Goal: Task Accomplishment & Management: Use online tool/utility

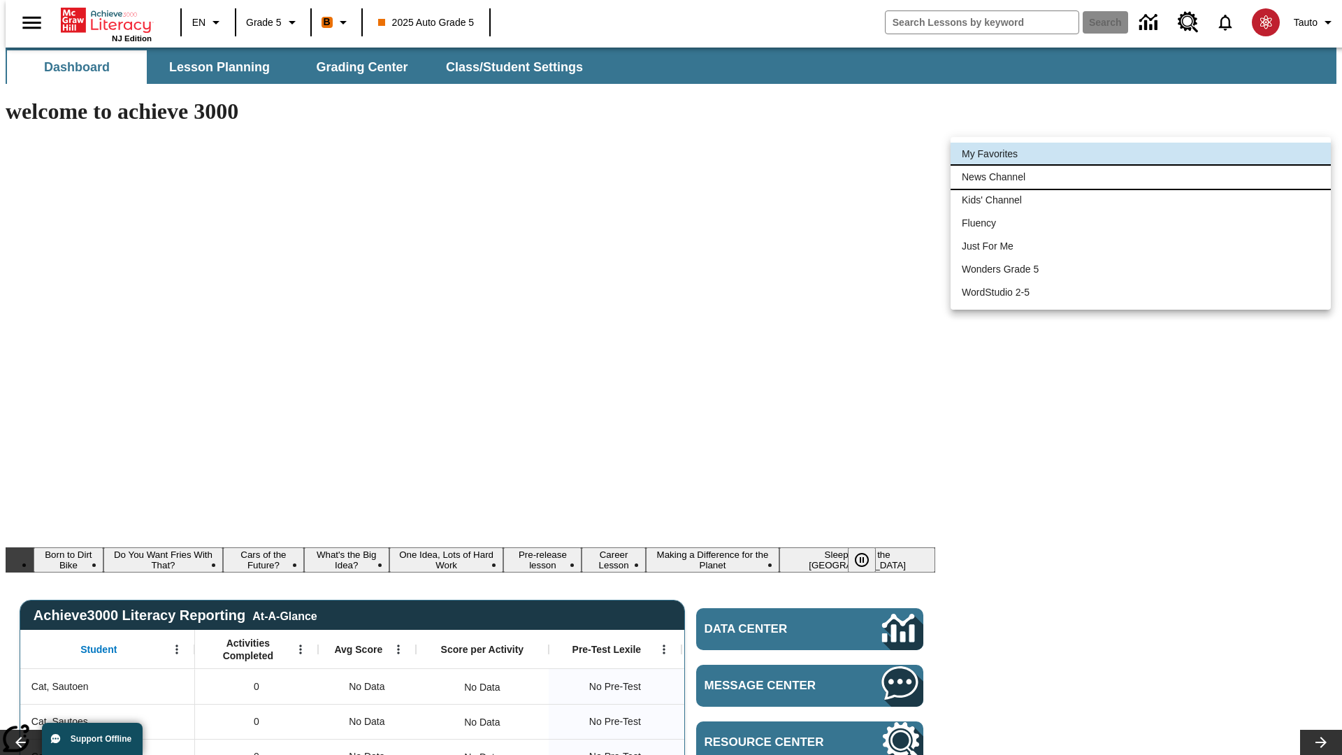
click at [1141, 177] on li "News Channel" at bounding box center [1141, 177] width 380 height 23
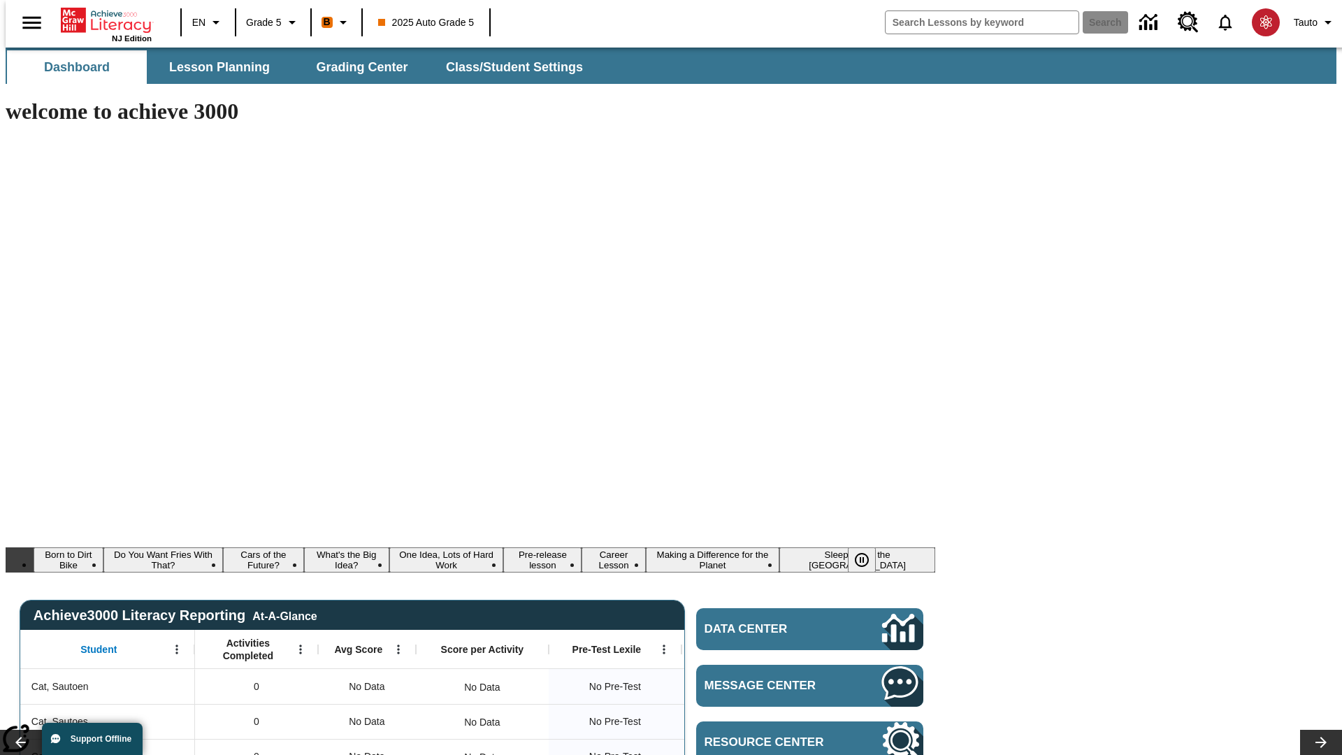
type input "120"
type input "¡Viva Hispanic Heritage Month!"
click at [1097, 22] on button "Search" at bounding box center [1105, 22] width 45 height 22
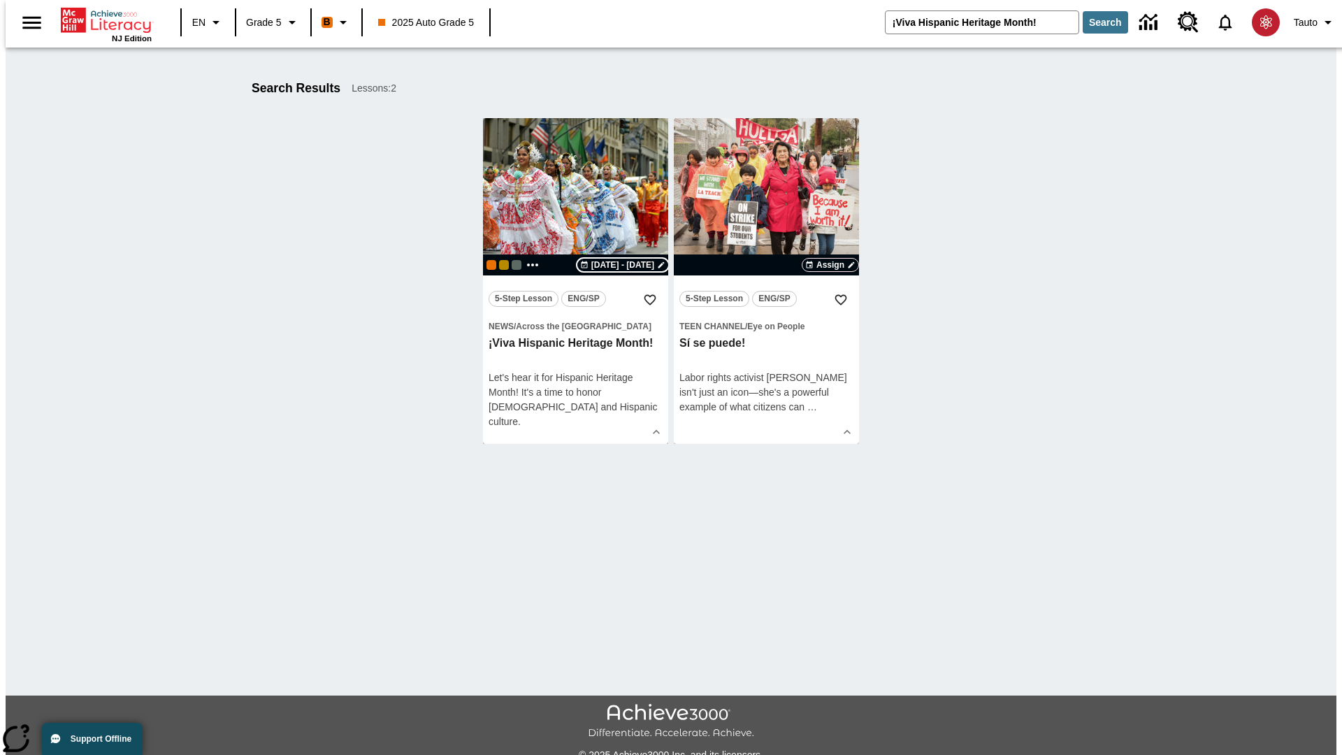
click at [624, 265] on span "[DATE] - [DATE]" at bounding box center [622, 265] width 63 height 13
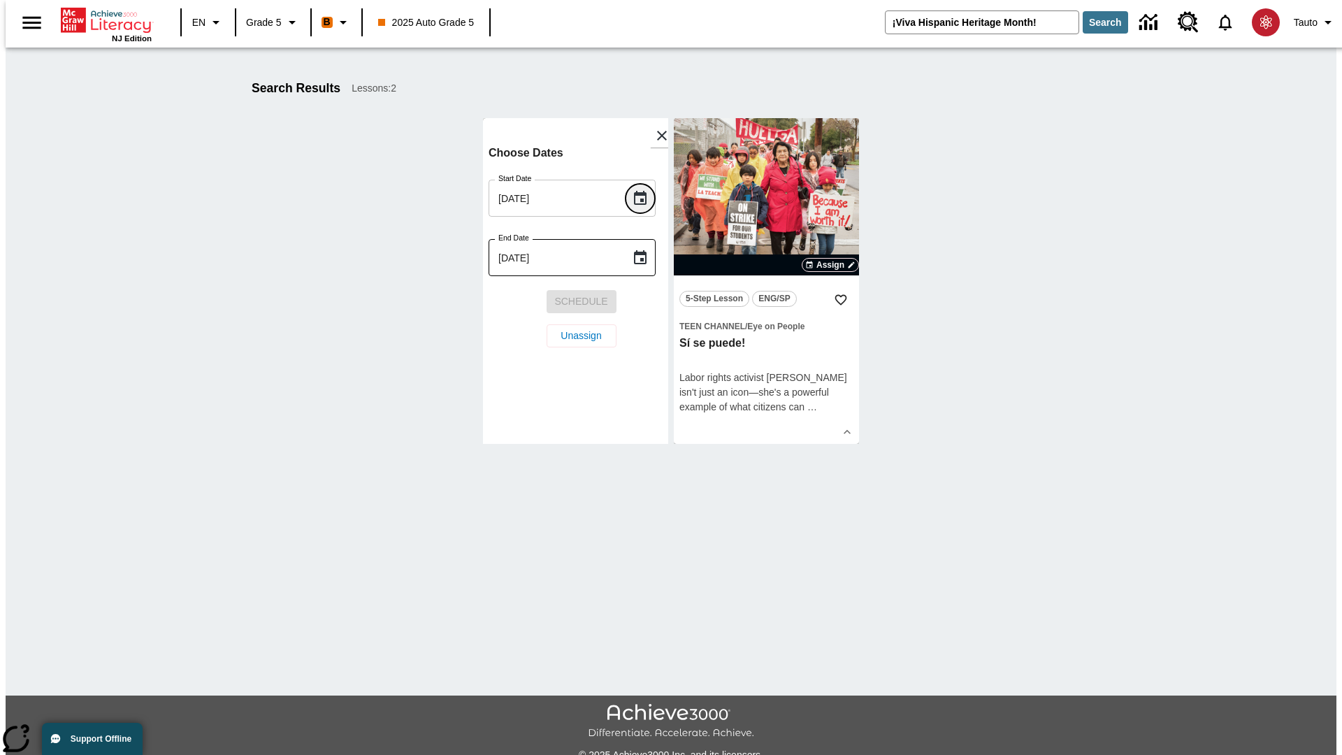
click at [645, 198] on icon "Choose date, selected date is Oct 13, 2025" at bounding box center [640, 198] width 13 height 14
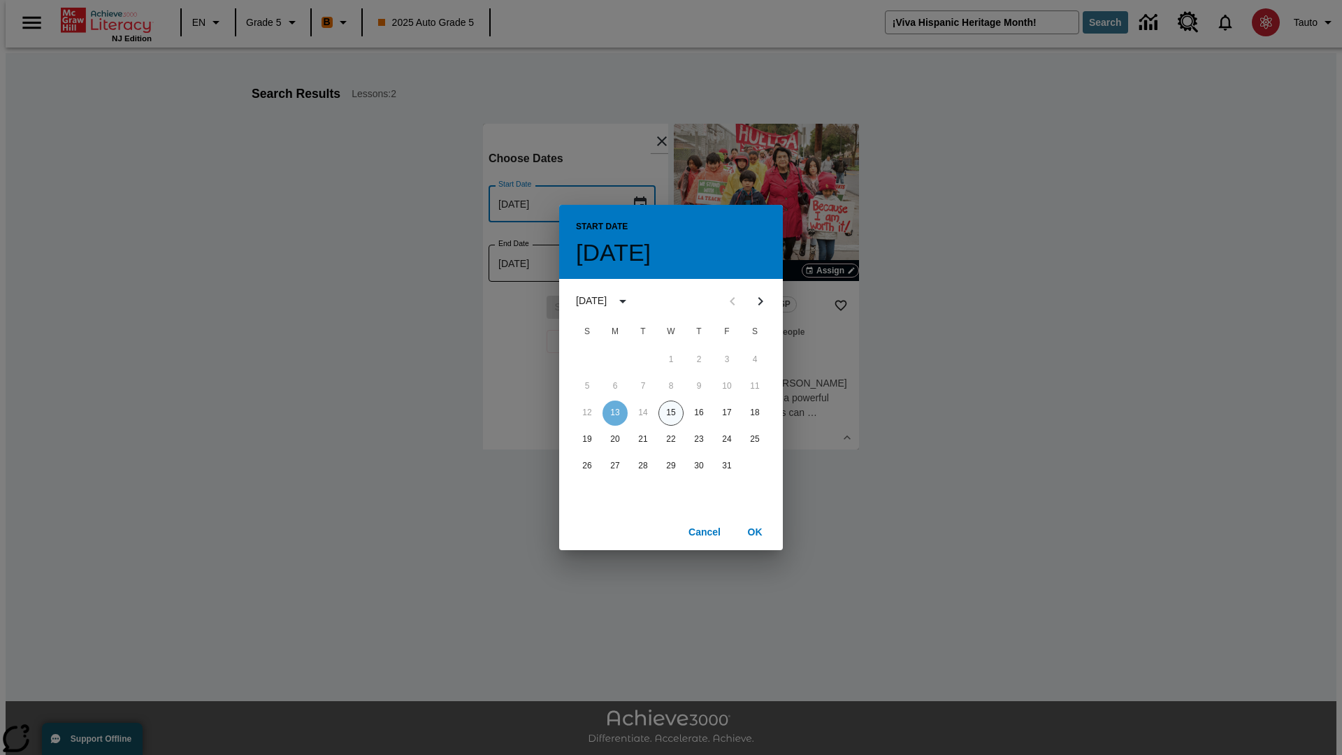
click at [671, 412] on button "15" at bounding box center [670, 413] width 25 height 25
click at [755, 531] on button "OK" at bounding box center [755, 532] width 45 height 26
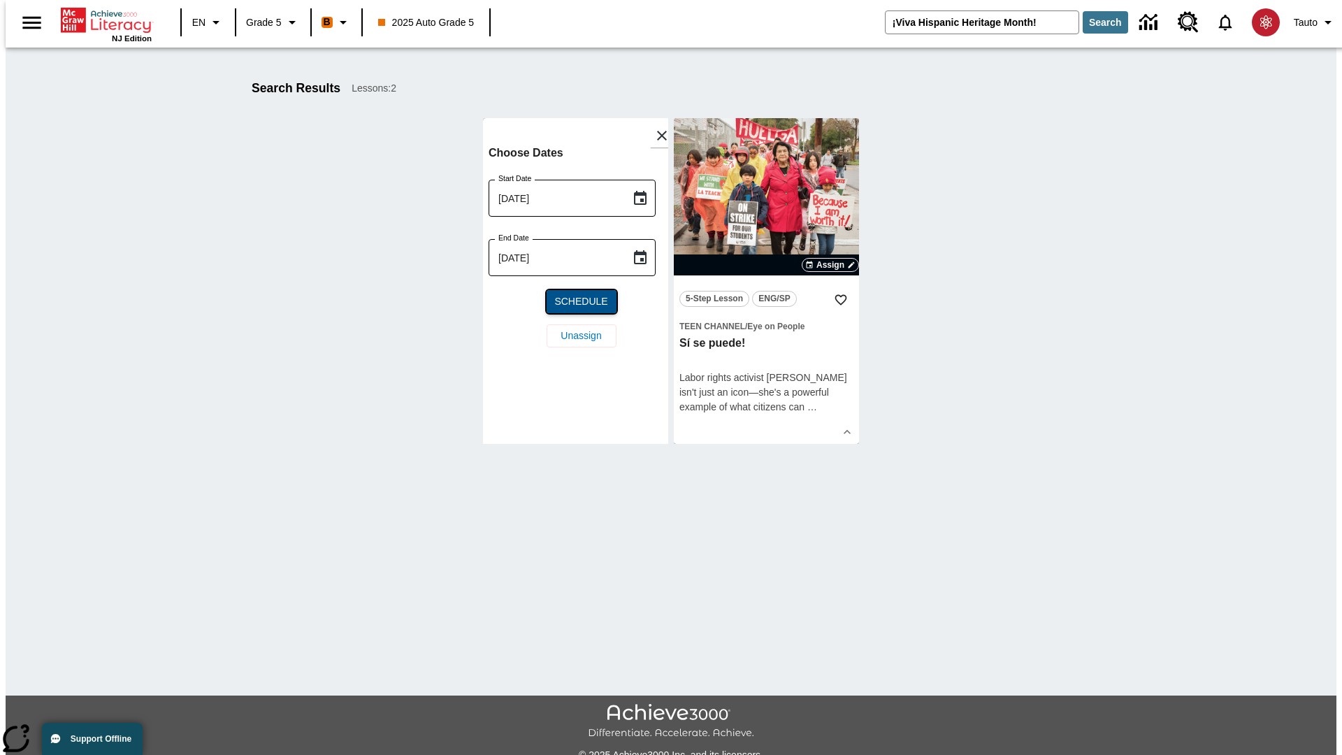
click at [575, 301] on span "Schedule" at bounding box center [580, 301] width 53 height 15
